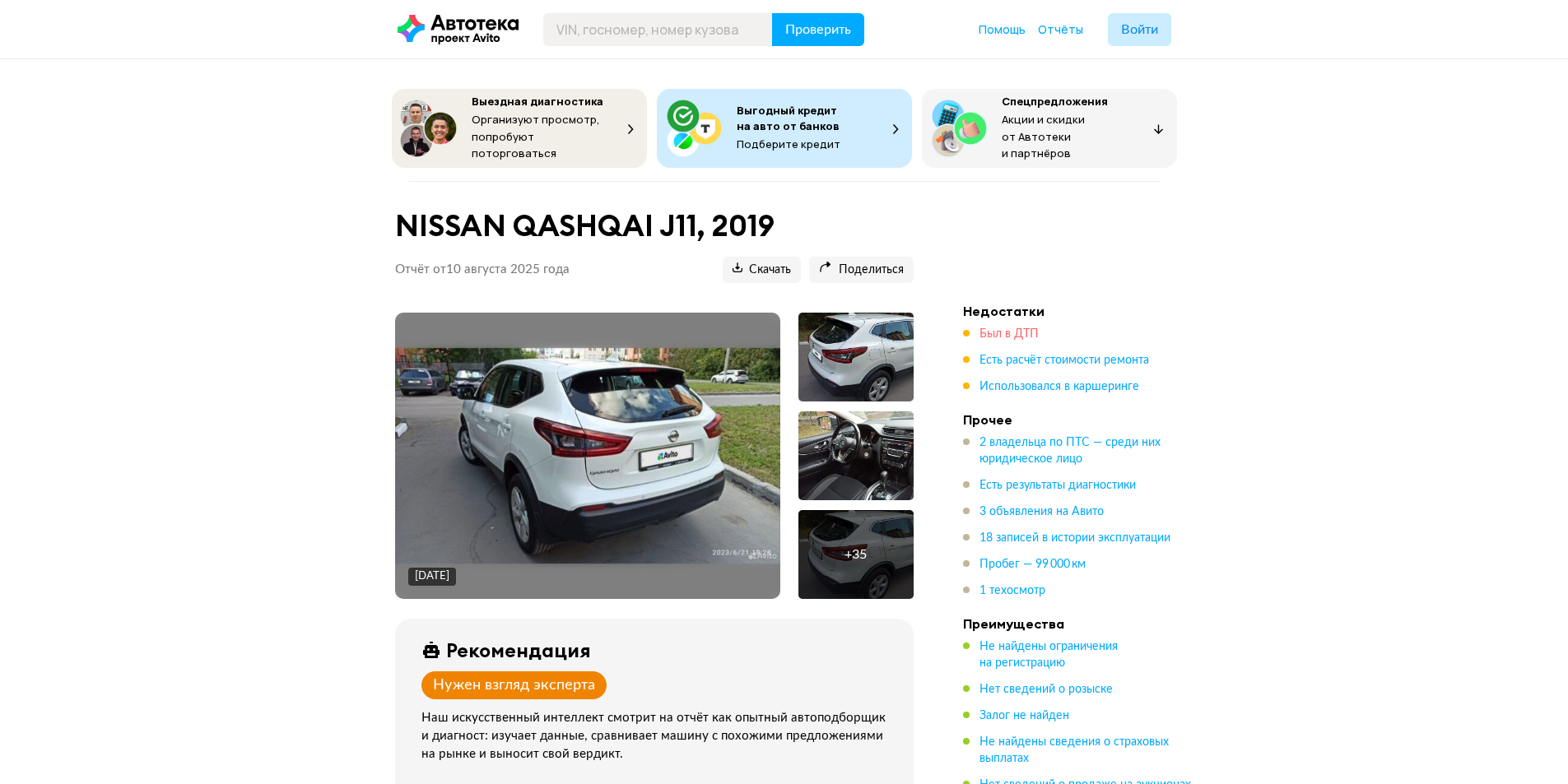
click at [1006, 328] on span "Был в ДТП" at bounding box center [1008, 334] width 59 height 11
click at [759, 262] on span "Скачать" at bounding box center [762, 270] width 58 height 16
